Goal: Find contact information: Find contact information

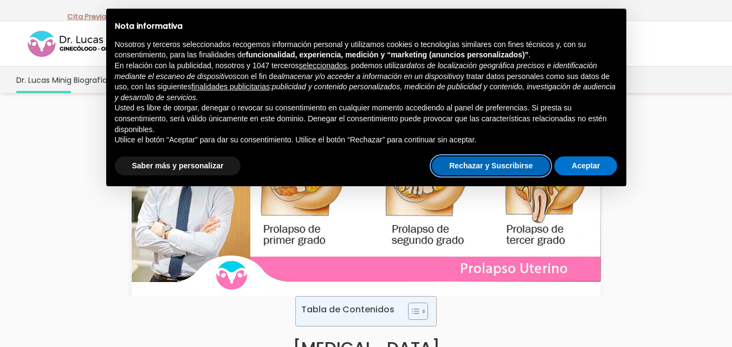
click at [472, 167] on button "Rechazar y Suscribirse" at bounding box center [491, 167] width 118 height 20
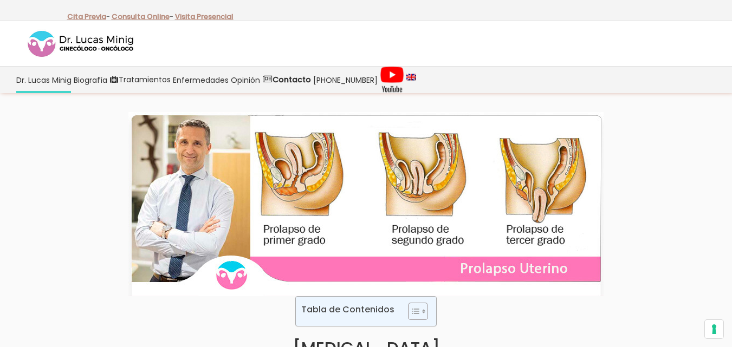
click at [472, 167] on img at bounding box center [365, 204] width 475 height 184
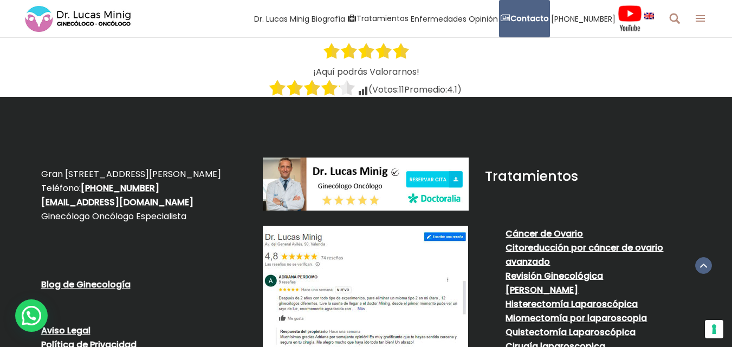
scroll to position [2030, 0]
